Goal: Transaction & Acquisition: Purchase product/service

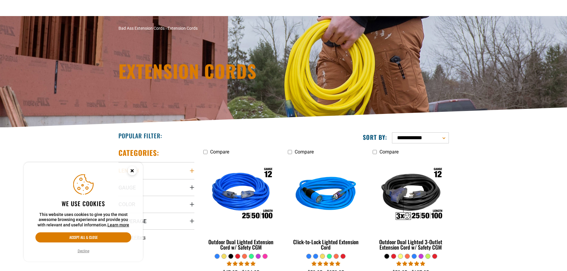
scroll to position [59, 0]
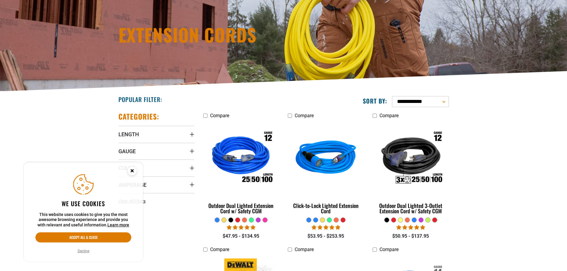
click at [131, 170] on circle "Cookie Consent" at bounding box center [132, 170] width 9 height 9
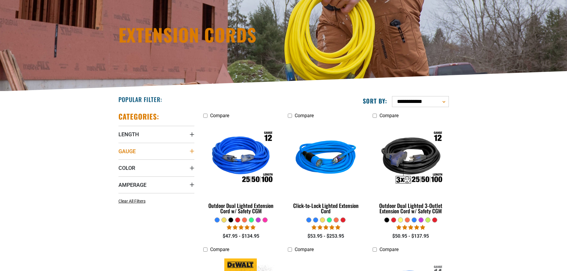
click at [186, 152] on summary "Gauge" at bounding box center [156, 151] width 76 height 17
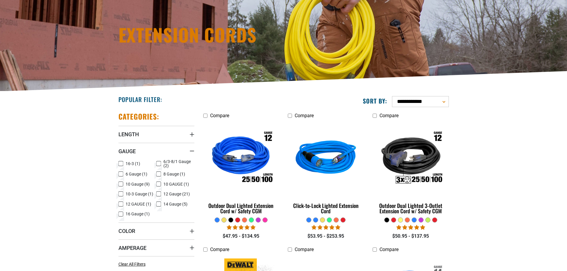
click at [158, 192] on icon at bounding box center [158, 194] width 5 height 8
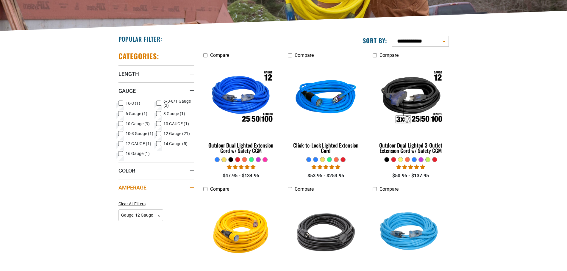
scroll to position [149, 0]
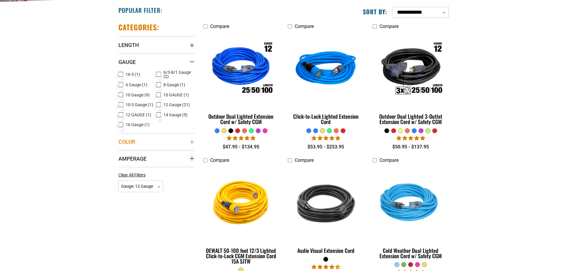
click at [174, 147] on summary "Color" at bounding box center [156, 141] width 76 height 17
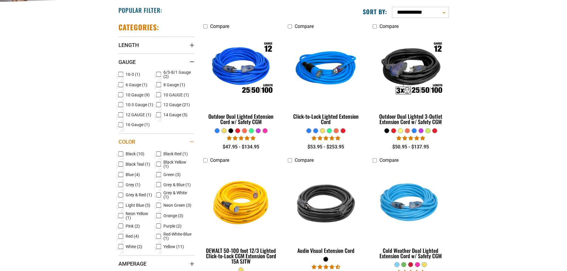
click at [174, 147] on summary "Color" at bounding box center [156, 141] width 76 height 17
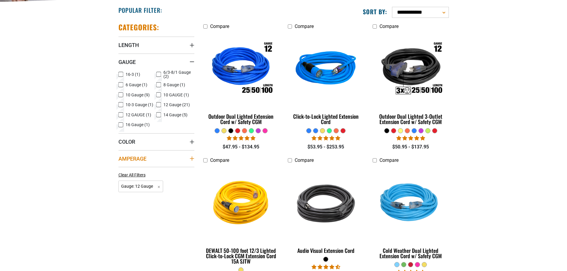
click at [184, 162] on summary "Amperage" at bounding box center [156, 158] width 76 height 17
click at [158, 169] on icon at bounding box center [158, 171] width 5 height 8
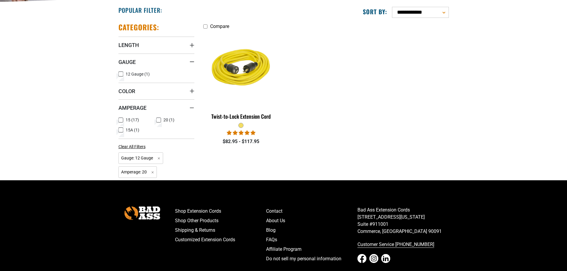
click at [157, 120] on icon at bounding box center [159, 120] width 4 height 3
click at [122, 118] on icon at bounding box center [120, 120] width 5 height 8
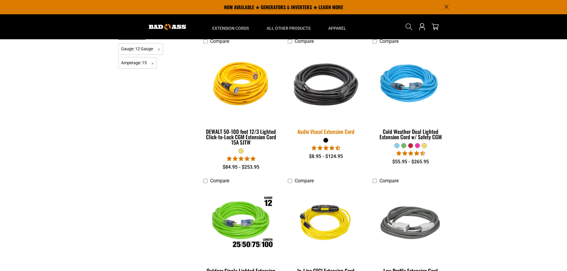
scroll to position [119, 0]
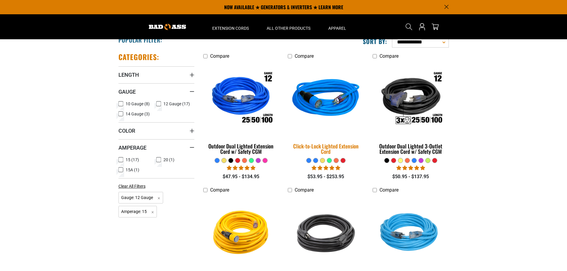
click at [331, 106] on img at bounding box center [325, 99] width 83 height 76
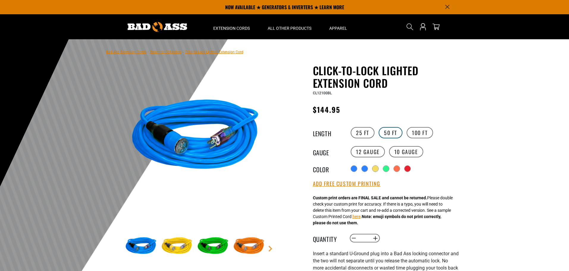
click at [387, 134] on label "50 FT" at bounding box center [391, 132] width 24 height 11
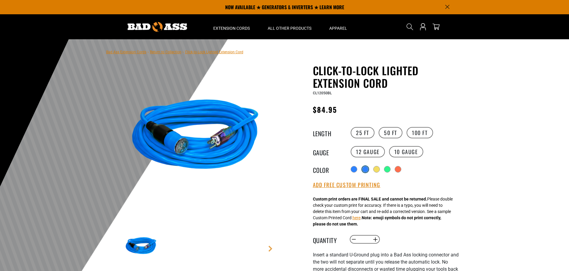
click at [364, 171] on div at bounding box center [365, 169] width 7 height 7
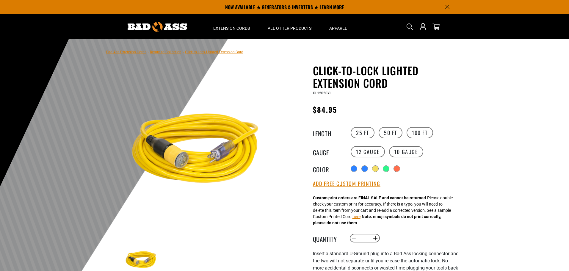
click at [357, 171] on div at bounding box center [403, 169] width 109 height 10
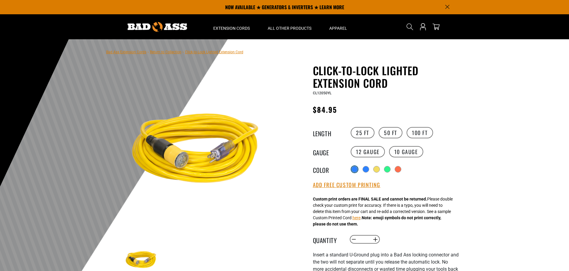
click at [355, 171] on div at bounding box center [355, 169] width 6 height 6
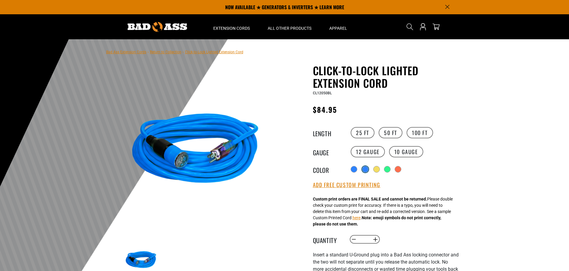
click at [364, 171] on div at bounding box center [365, 169] width 6 height 6
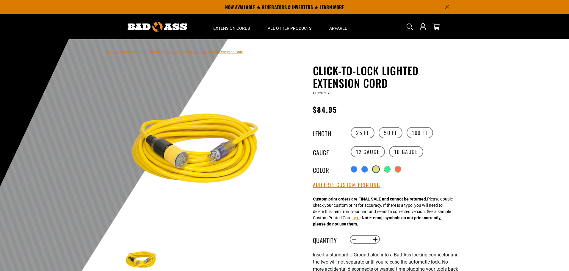
click at [377, 170] on div at bounding box center [376, 169] width 6 height 6
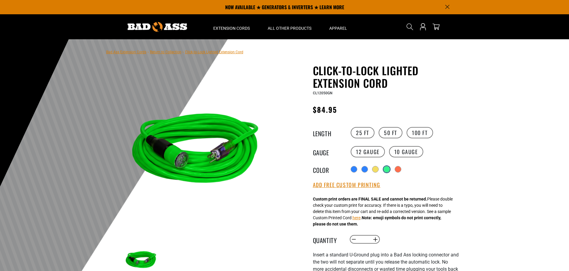
click at [387, 171] on div at bounding box center [387, 169] width 6 height 6
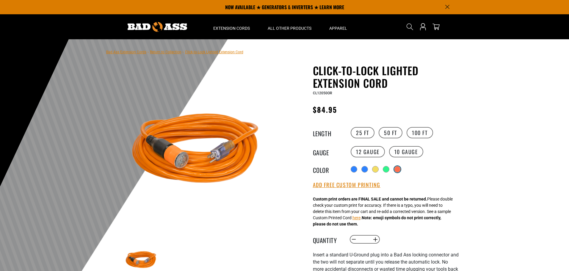
click at [399, 170] on div at bounding box center [397, 169] width 6 height 6
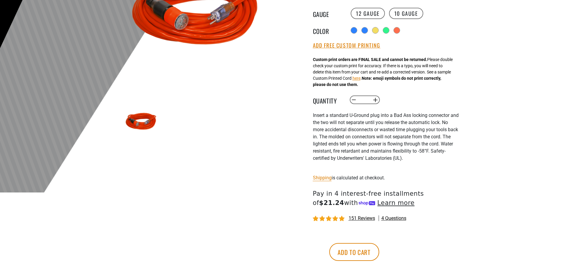
scroll to position [149, 0]
